Goal: Navigation & Orientation: Find specific page/section

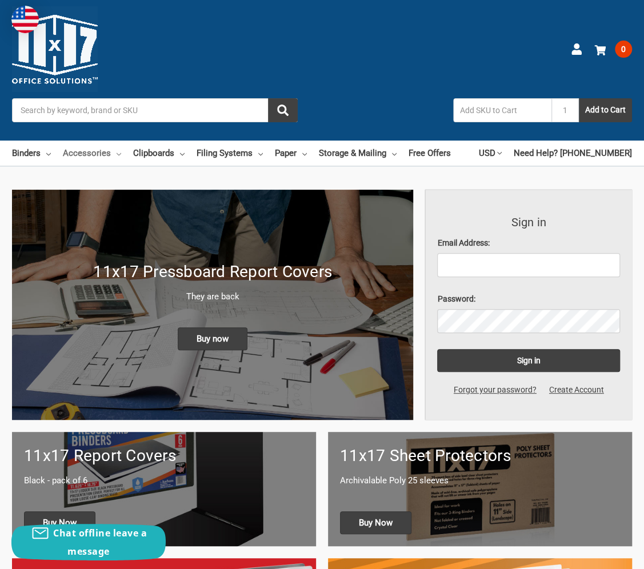
click at [97, 153] on link "Accessories" at bounding box center [92, 153] width 58 height 25
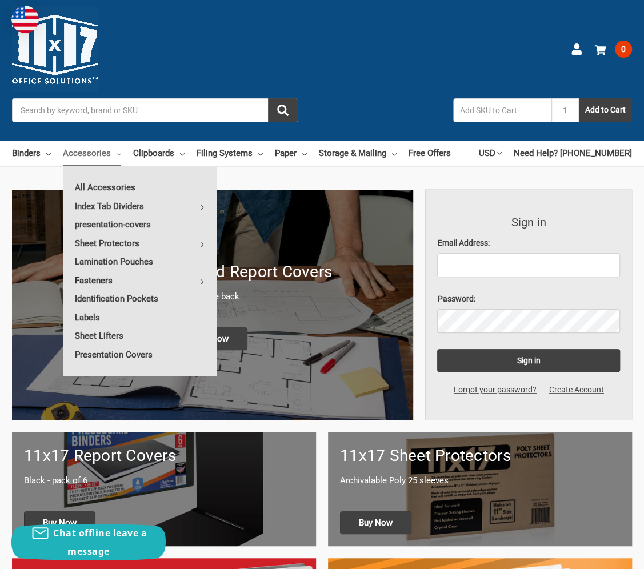
click at [99, 280] on link "Fasteners" at bounding box center [140, 280] width 154 height 18
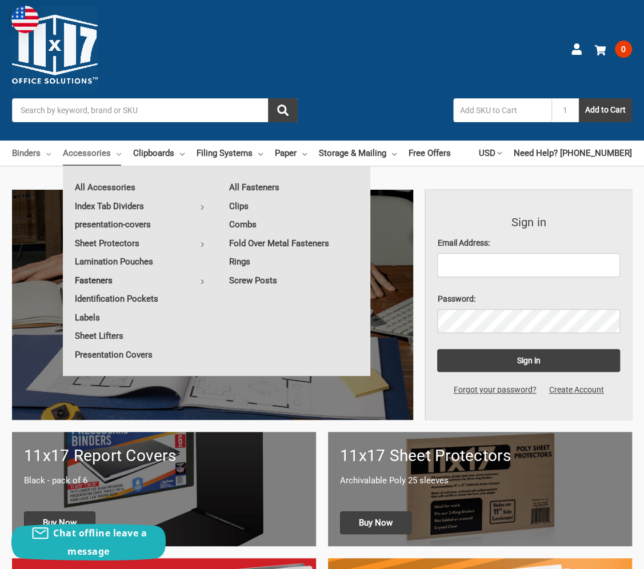
click at [26, 152] on link "Binders" at bounding box center [31, 153] width 39 height 25
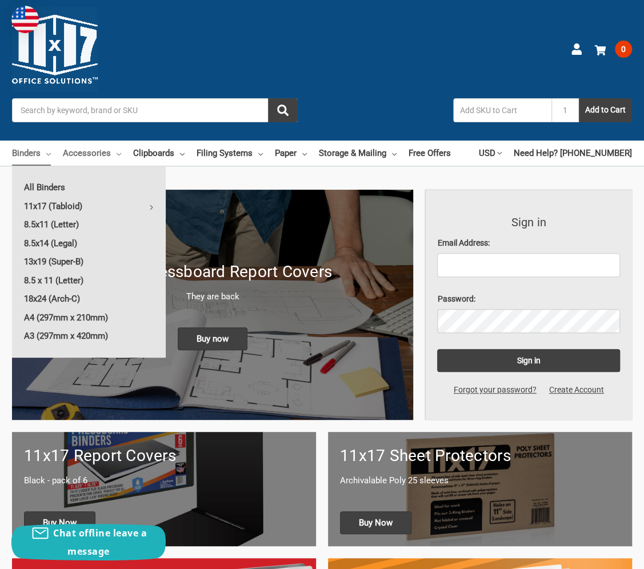
click at [63, 151] on link "Accessories" at bounding box center [92, 153] width 58 height 25
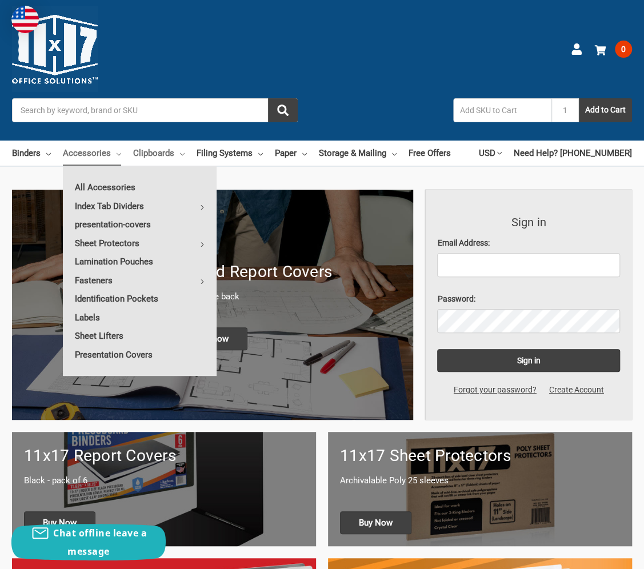
click at [147, 154] on link "Clipboards" at bounding box center [158, 153] width 51 height 25
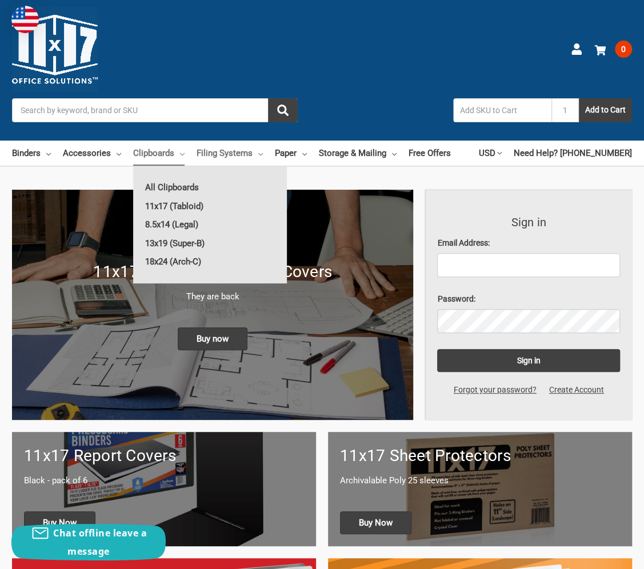
click at [234, 160] on link "Filing Systems" at bounding box center [230, 153] width 66 height 25
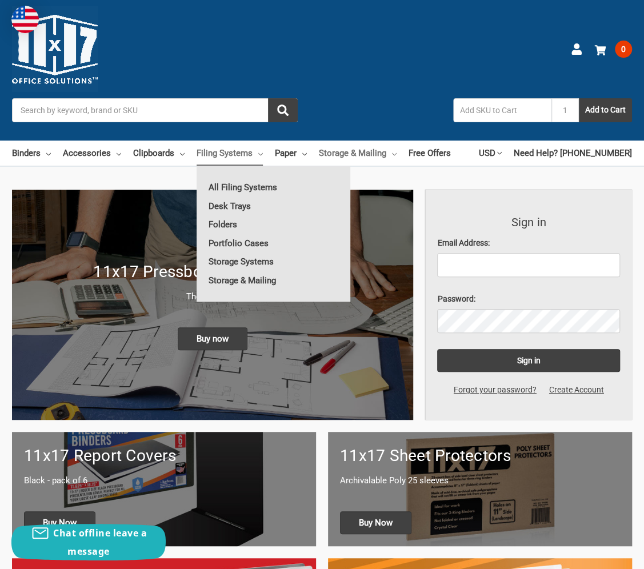
click at [359, 158] on link "Storage & Mailing" at bounding box center [358, 153] width 78 height 25
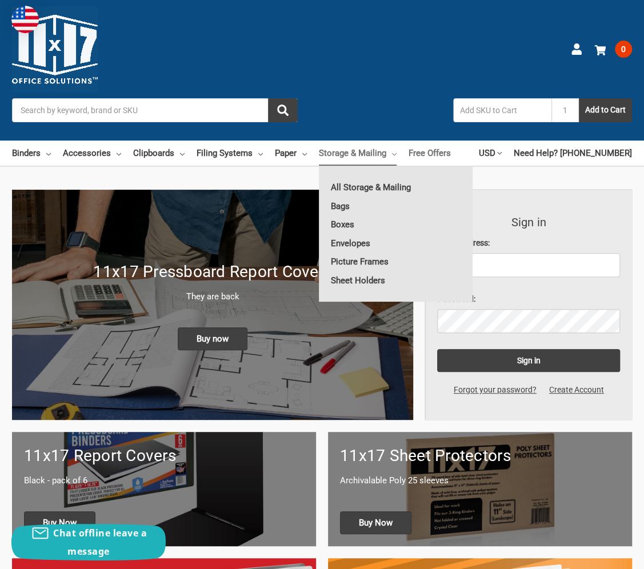
click at [434, 161] on link "Free Offers" at bounding box center [429, 153] width 42 height 25
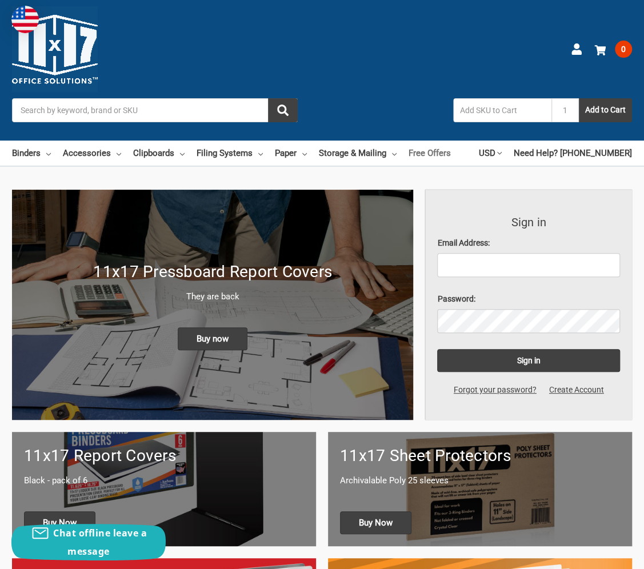
scroll to position [114, 0]
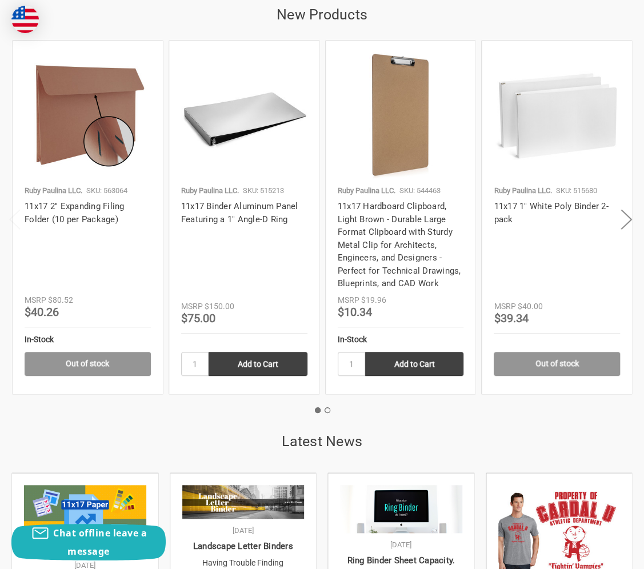
scroll to position [1999, 0]
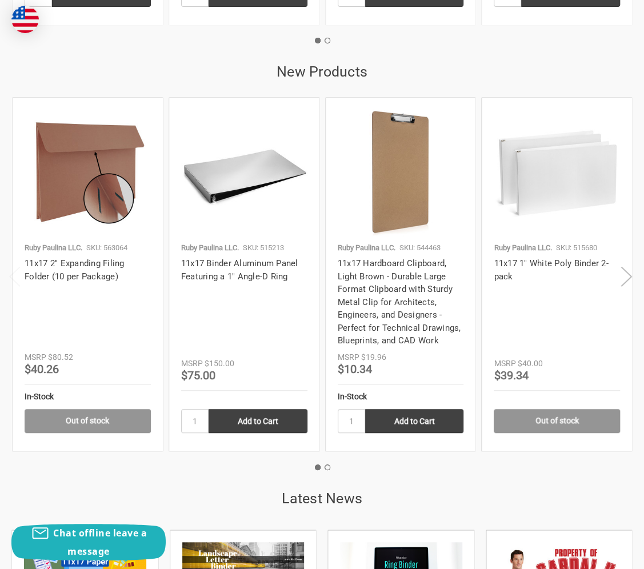
click at [622, 276] on button "Next" at bounding box center [626, 276] width 23 height 35
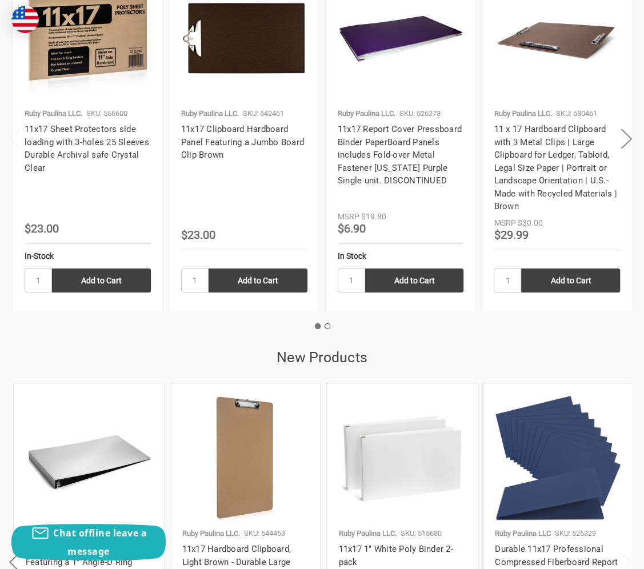
scroll to position [1657, 0]
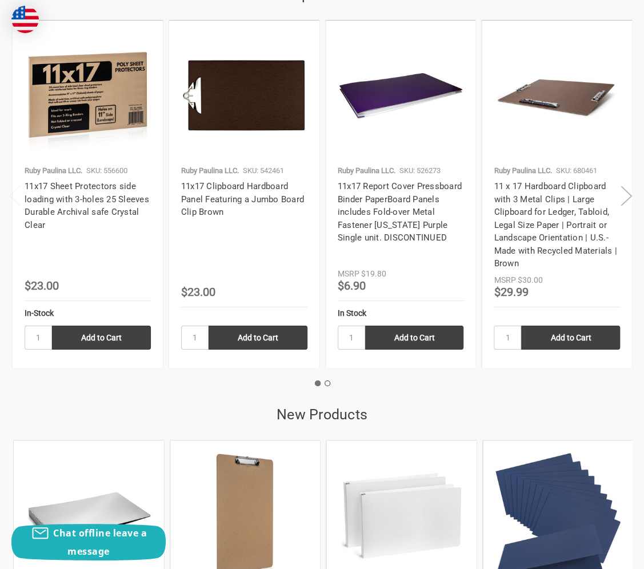
click at [627, 199] on button "Next" at bounding box center [626, 196] width 23 height 35
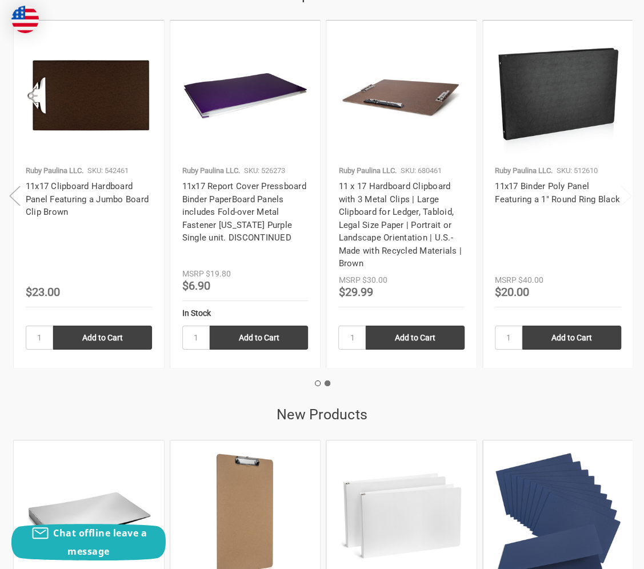
click at [9, 199] on button "Previous" at bounding box center [14, 196] width 23 height 35
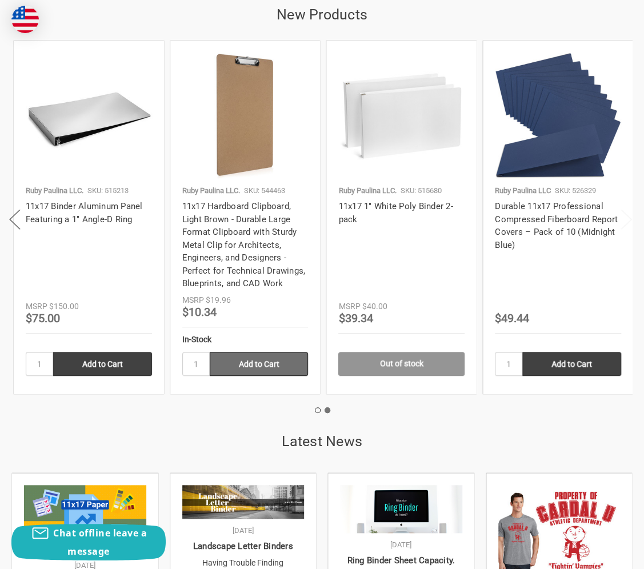
scroll to position [1942, 0]
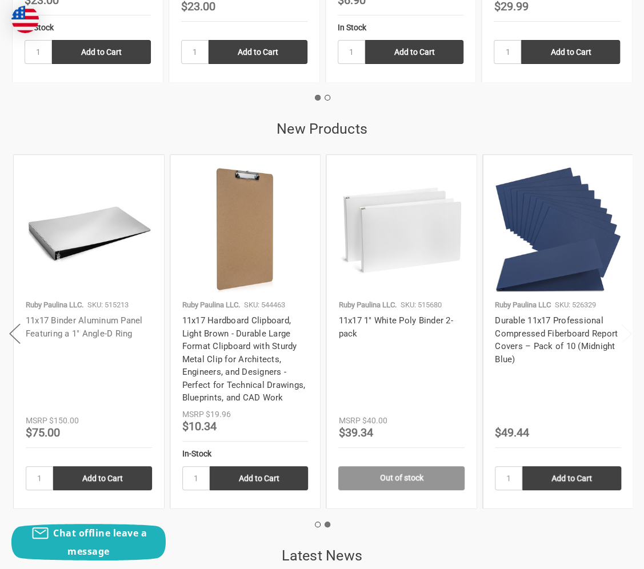
click at [65, 328] on link "11x17 Binder Aluminum Panel Featuring a 1" Angle-D Ring" at bounding box center [84, 326] width 117 height 23
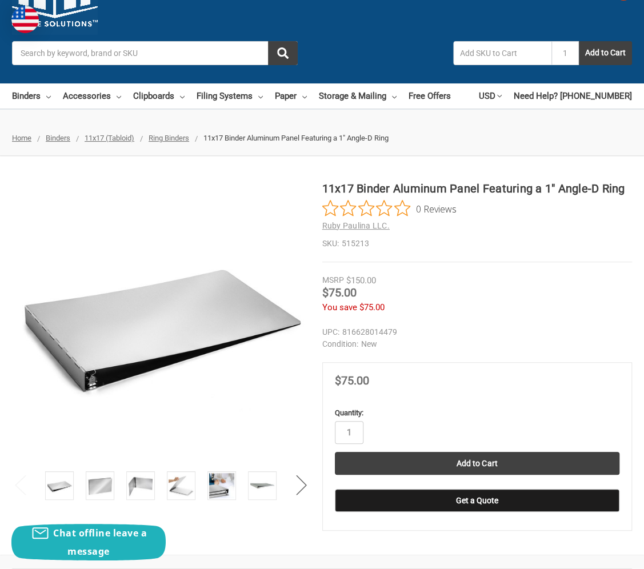
scroll to position [171, 0]
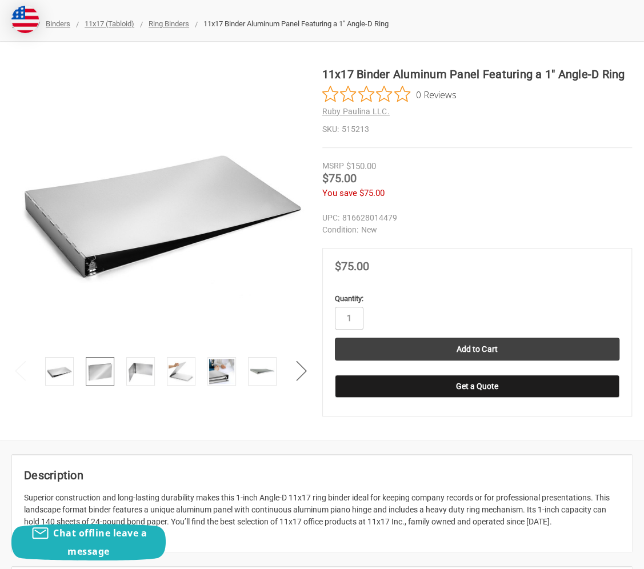
click at [105, 376] on img at bounding box center [99, 371] width 25 height 25
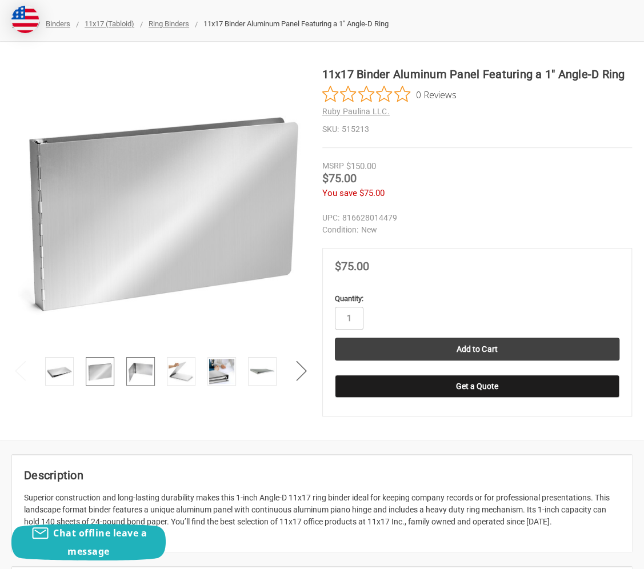
click at [142, 376] on img at bounding box center [140, 371] width 25 height 25
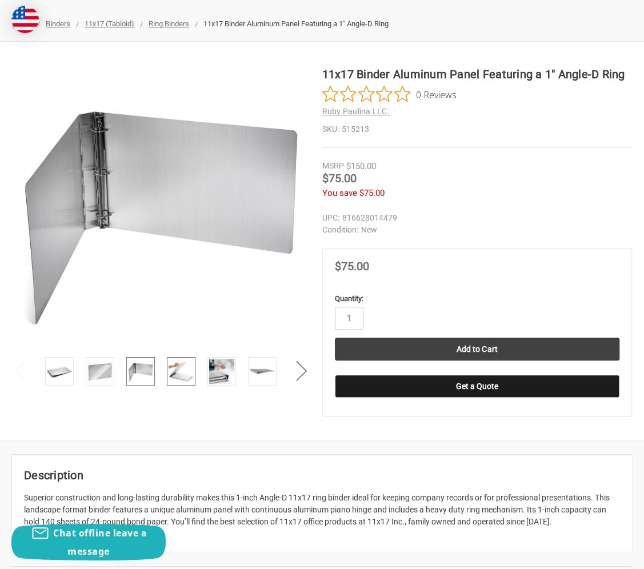
click at [181, 374] on img at bounding box center [181, 371] width 25 height 25
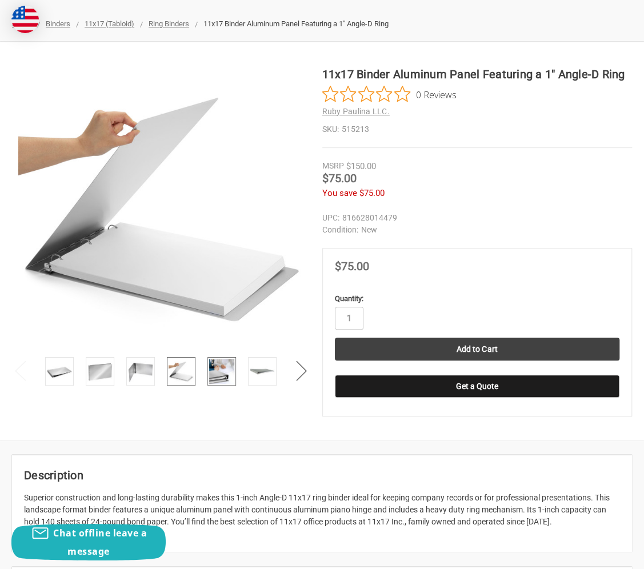
click at [219, 378] on img at bounding box center [221, 371] width 25 height 25
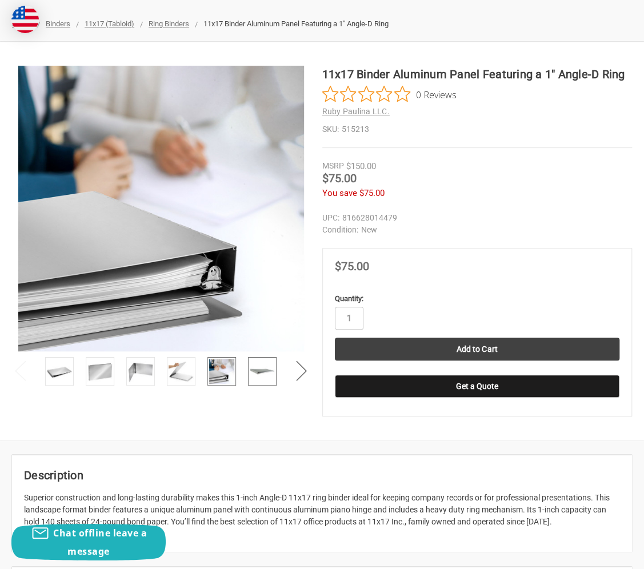
click at [259, 374] on img at bounding box center [262, 371] width 25 height 25
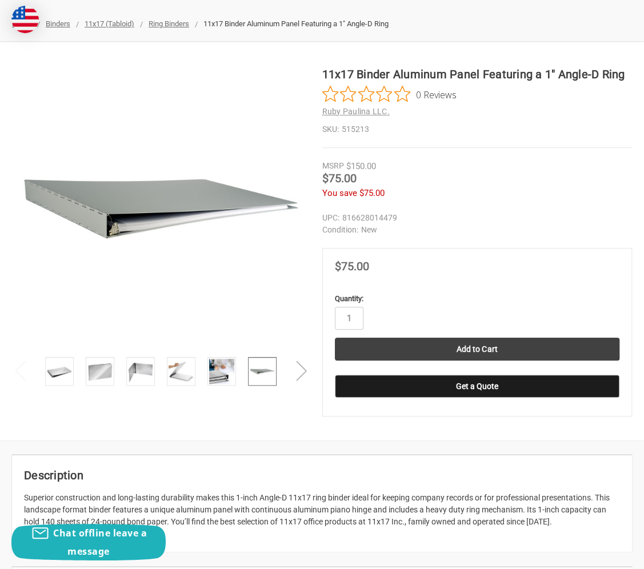
click at [299, 374] on button "Next" at bounding box center [301, 370] width 23 height 35
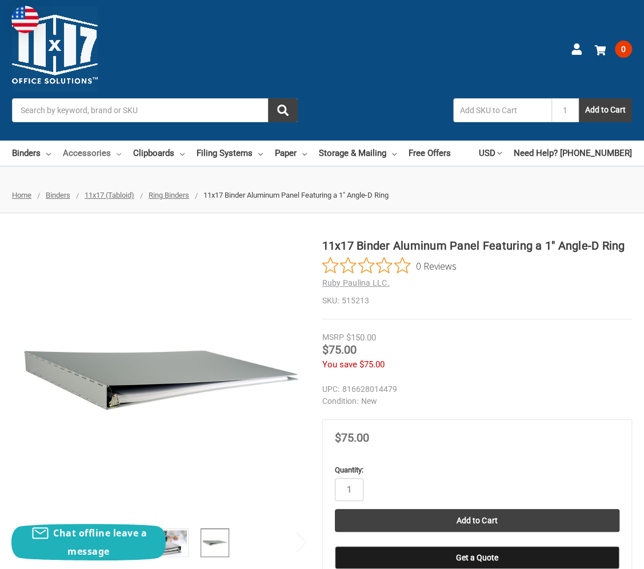
click at [108, 155] on link "Accessories" at bounding box center [92, 153] width 58 height 25
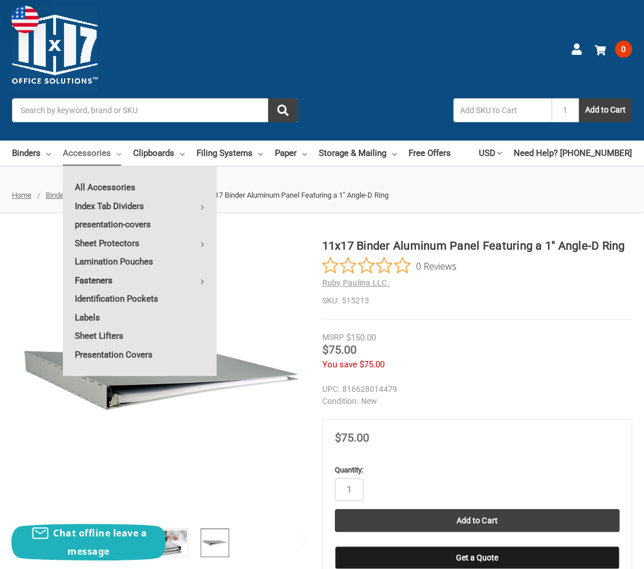
click at [101, 279] on link "Fasteners" at bounding box center [140, 280] width 154 height 18
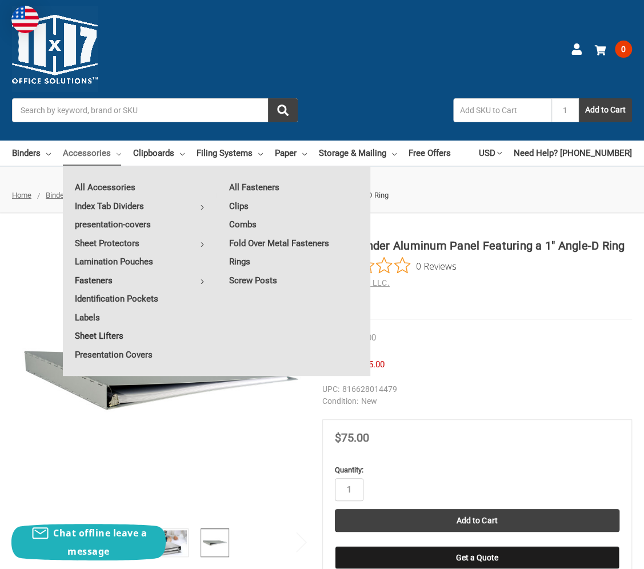
click at [95, 336] on link "Sheet Lifters" at bounding box center [140, 336] width 154 height 18
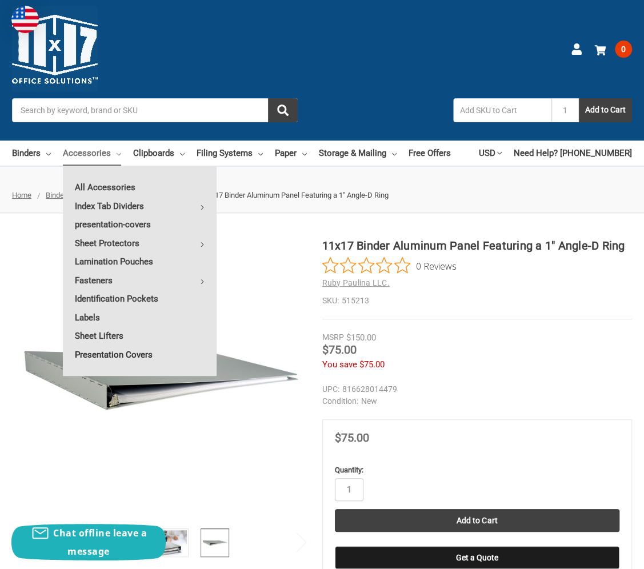
click at [105, 351] on link "Presentation Covers" at bounding box center [140, 355] width 154 height 18
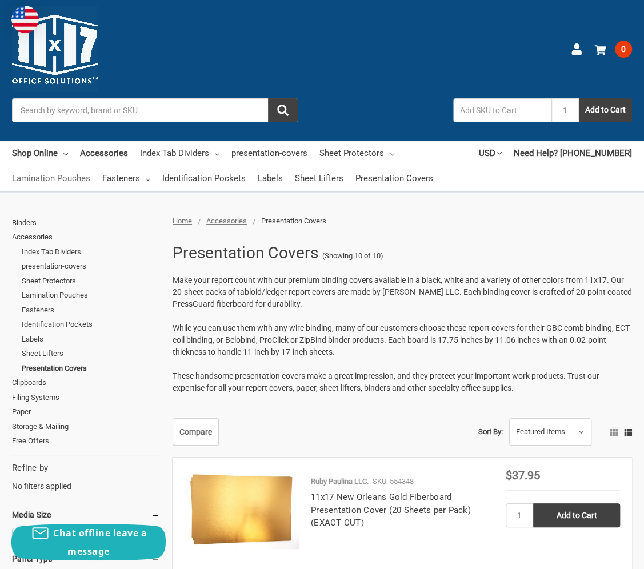
click at [39, 178] on link "Lamination Pouches" at bounding box center [51, 178] width 78 height 25
